Goal: Task Accomplishment & Management: Use online tool/utility

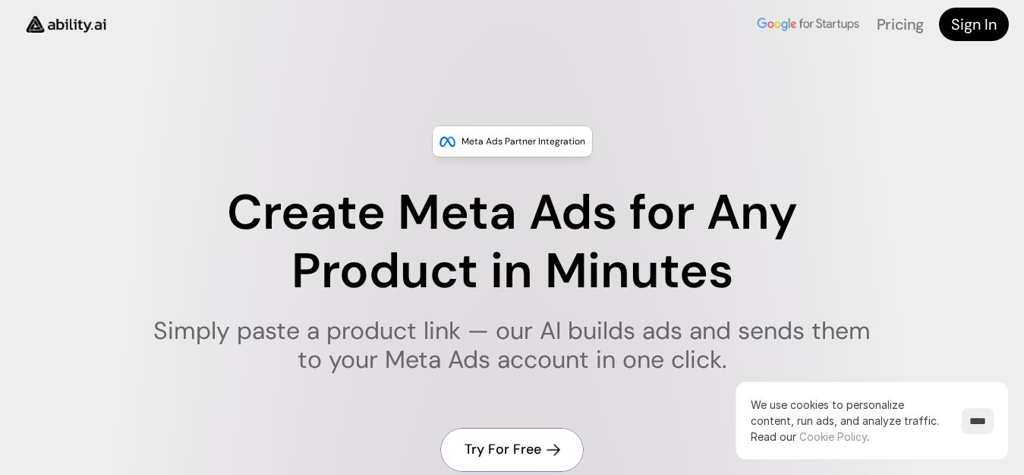
click at [459, 430] on link "Try For Free" at bounding box center [511, 448] width 143 height 43
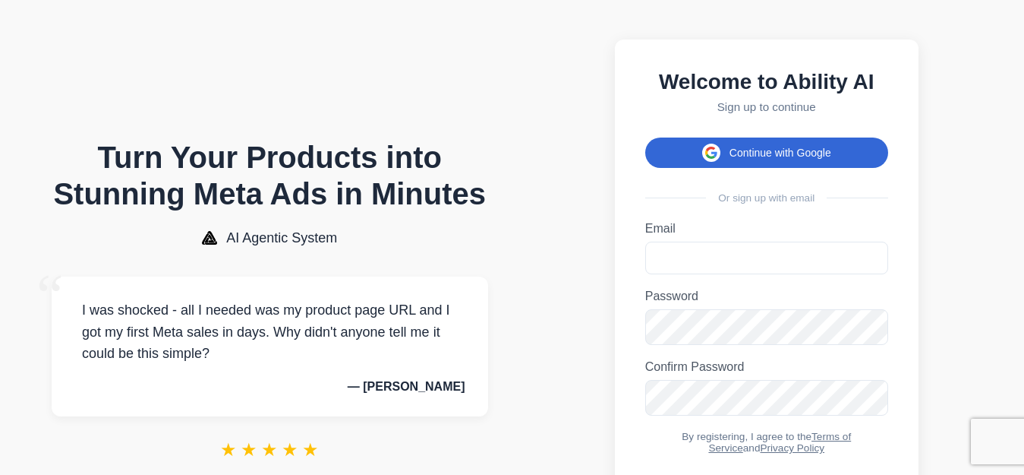
click at [693, 153] on button "Continue with Google" at bounding box center [766, 152] width 243 height 30
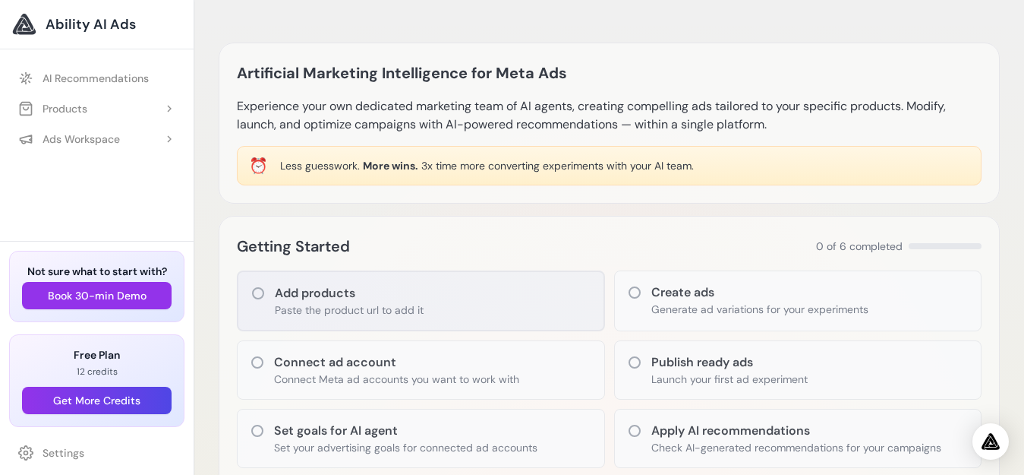
click at [585, 270] on div "Add products Paste the product url to add it" at bounding box center [421, 300] width 368 height 61
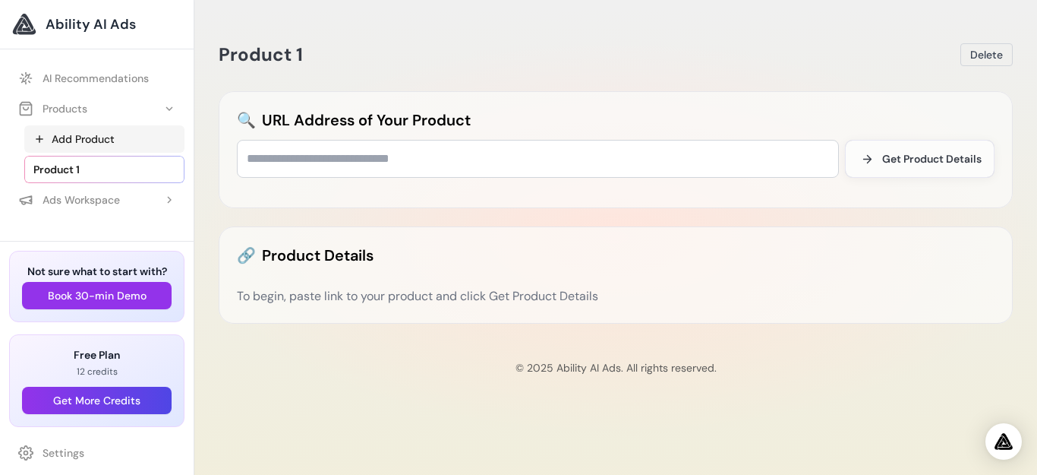
click at [84, 137] on link "Add Product" at bounding box center [104, 138] width 160 height 27
